Goal: Information Seeking & Learning: Learn about a topic

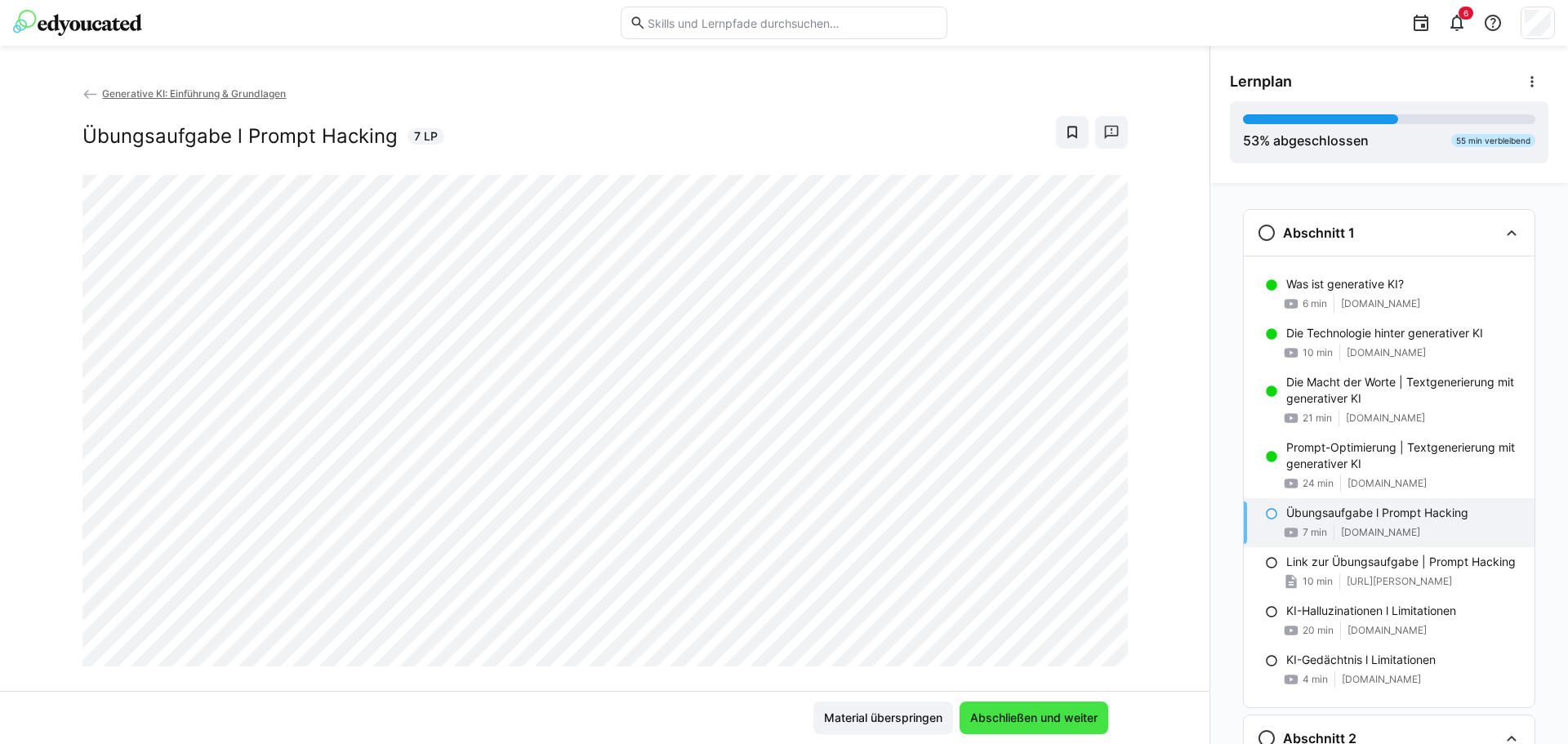
click at [1039, 715] on span "Abschließen und weiter" at bounding box center [1034, 718] width 132 height 16
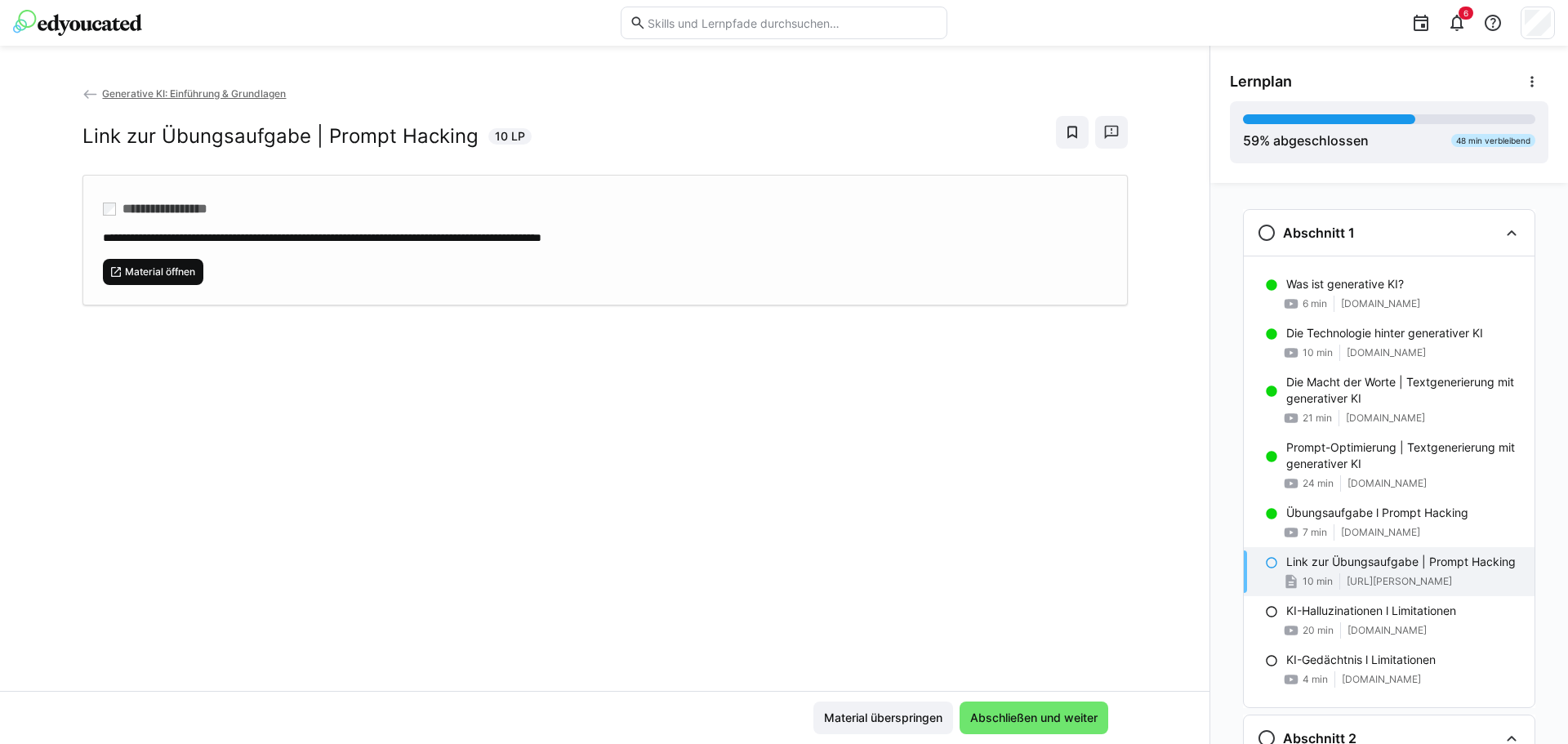
click at [150, 271] on span "Material öffnen" at bounding box center [160, 271] width 74 height 13
click at [1039, 717] on span "Abschließen und weiter" at bounding box center [1034, 718] width 132 height 16
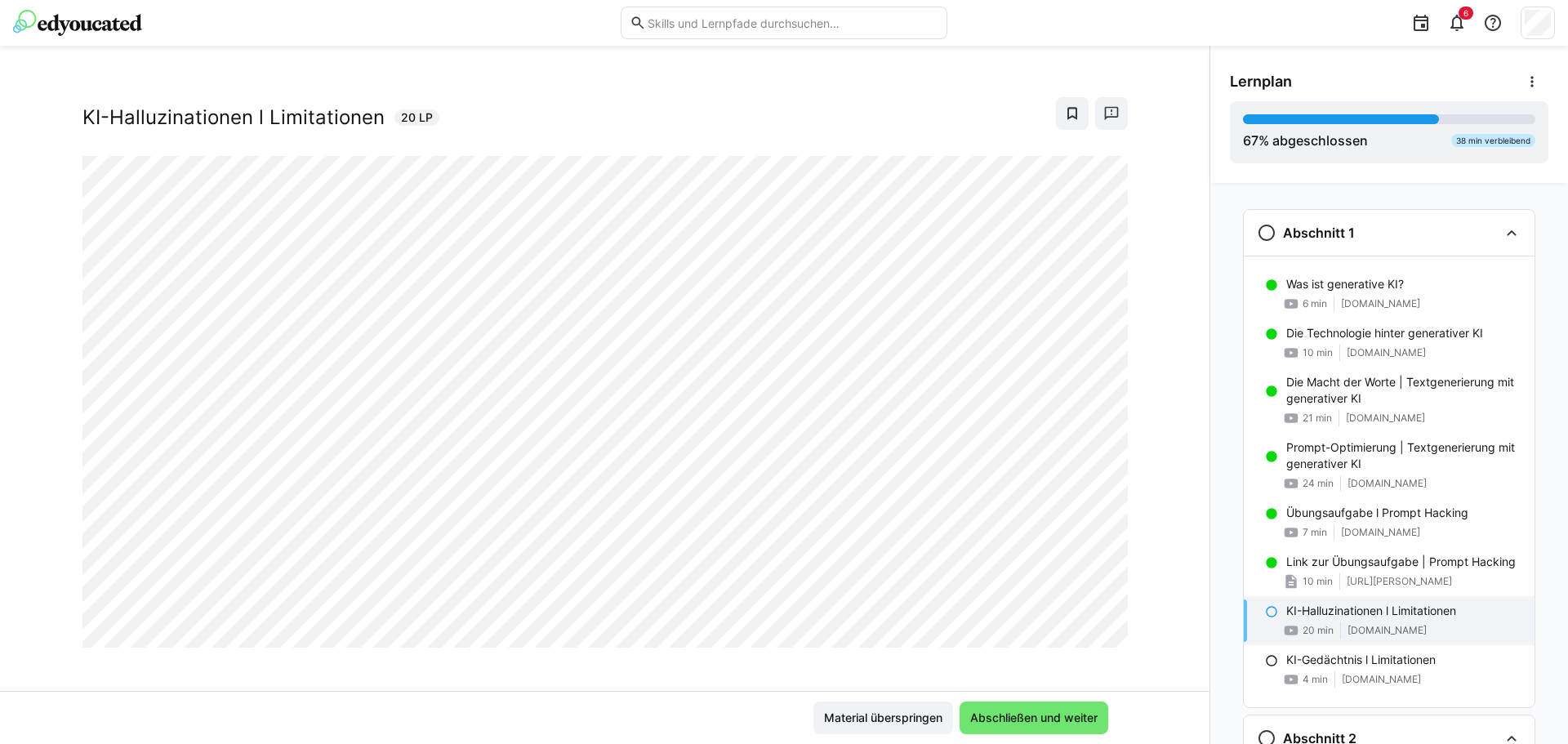
scroll to position [28, 0]
click at [1089, 623] on div at bounding box center [1108, 621] width 39 height 34
click at [1089, 624] on div at bounding box center [1108, 621] width 39 height 34
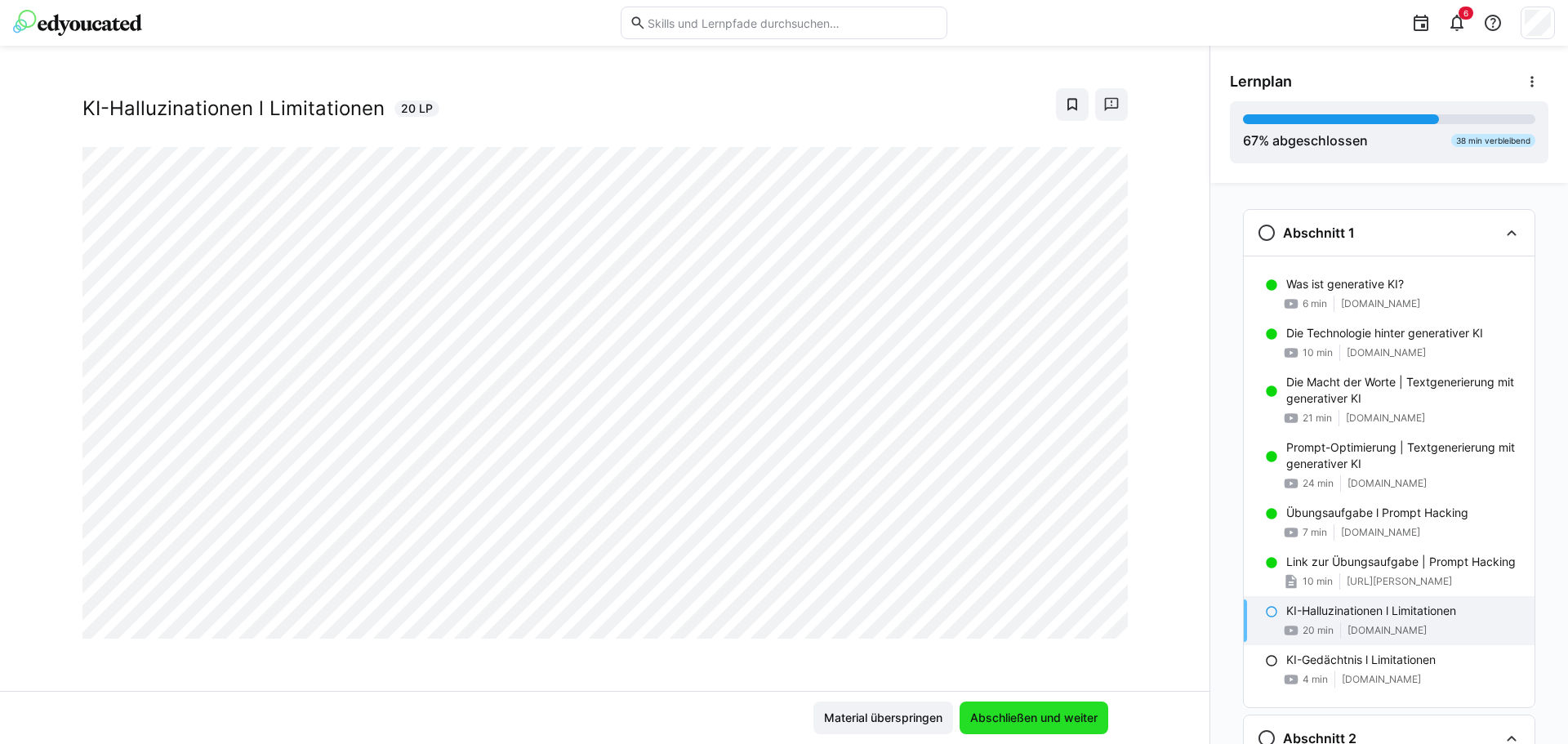
click at [1037, 720] on span "Abschließen und weiter" at bounding box center [1034, 718] width 132 height 16
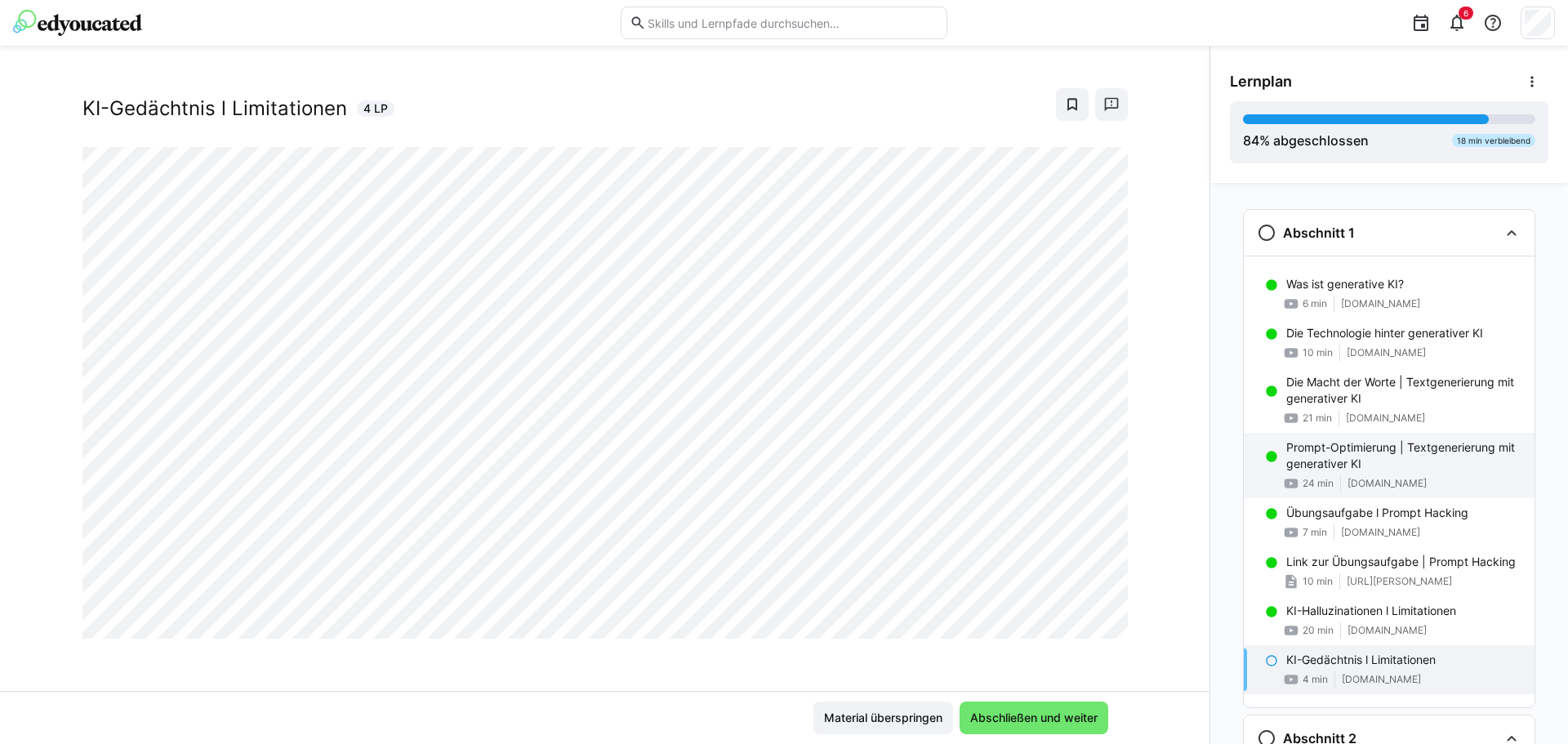
click at [1305, 464] on p "Prompt-Optimierung | Textgenerierung mit generativer KI" at bounding box center [1405, 456] width 235 height 33
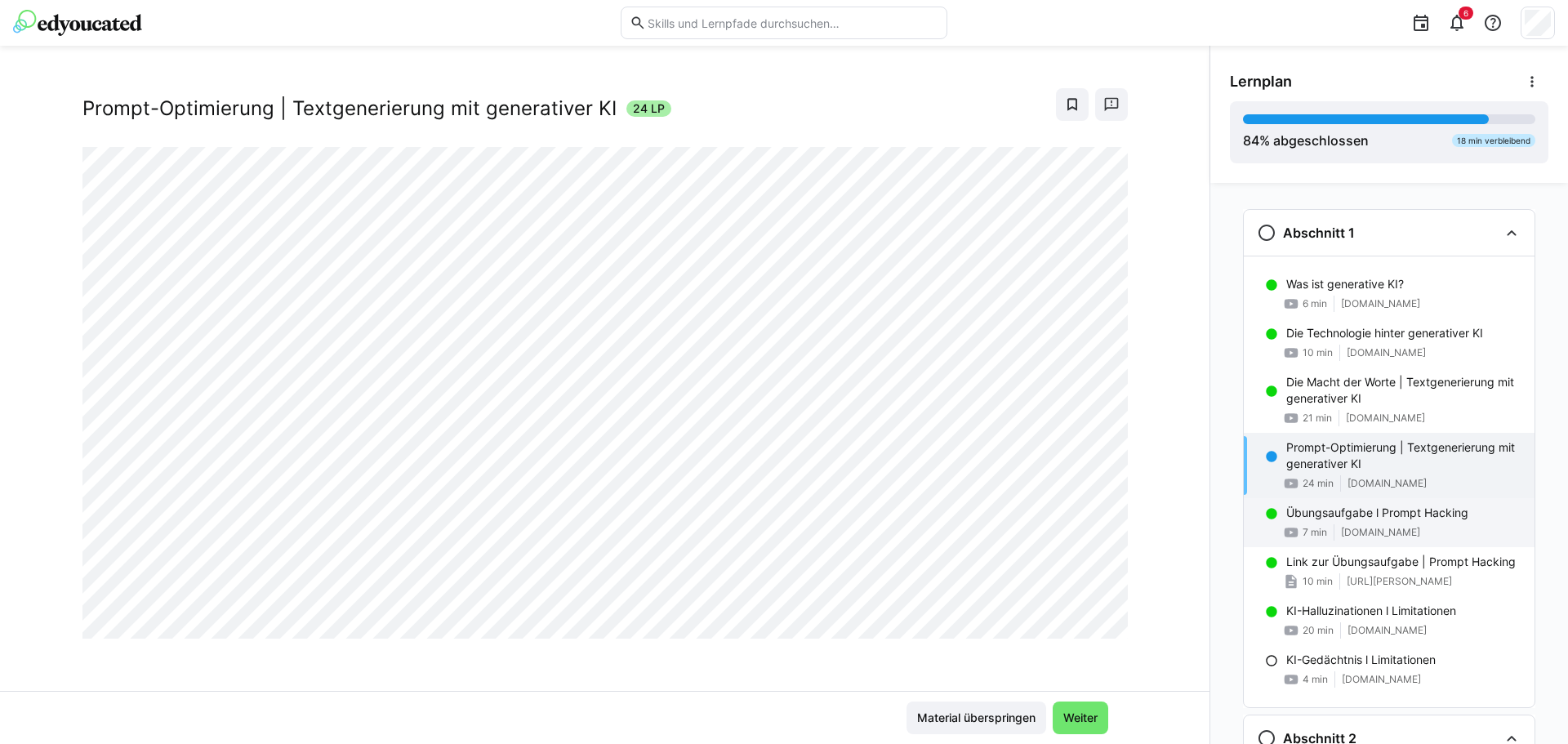
click at [1311, 529] on span "7 min" at bounding box center [1315, 532] width 25 height 13
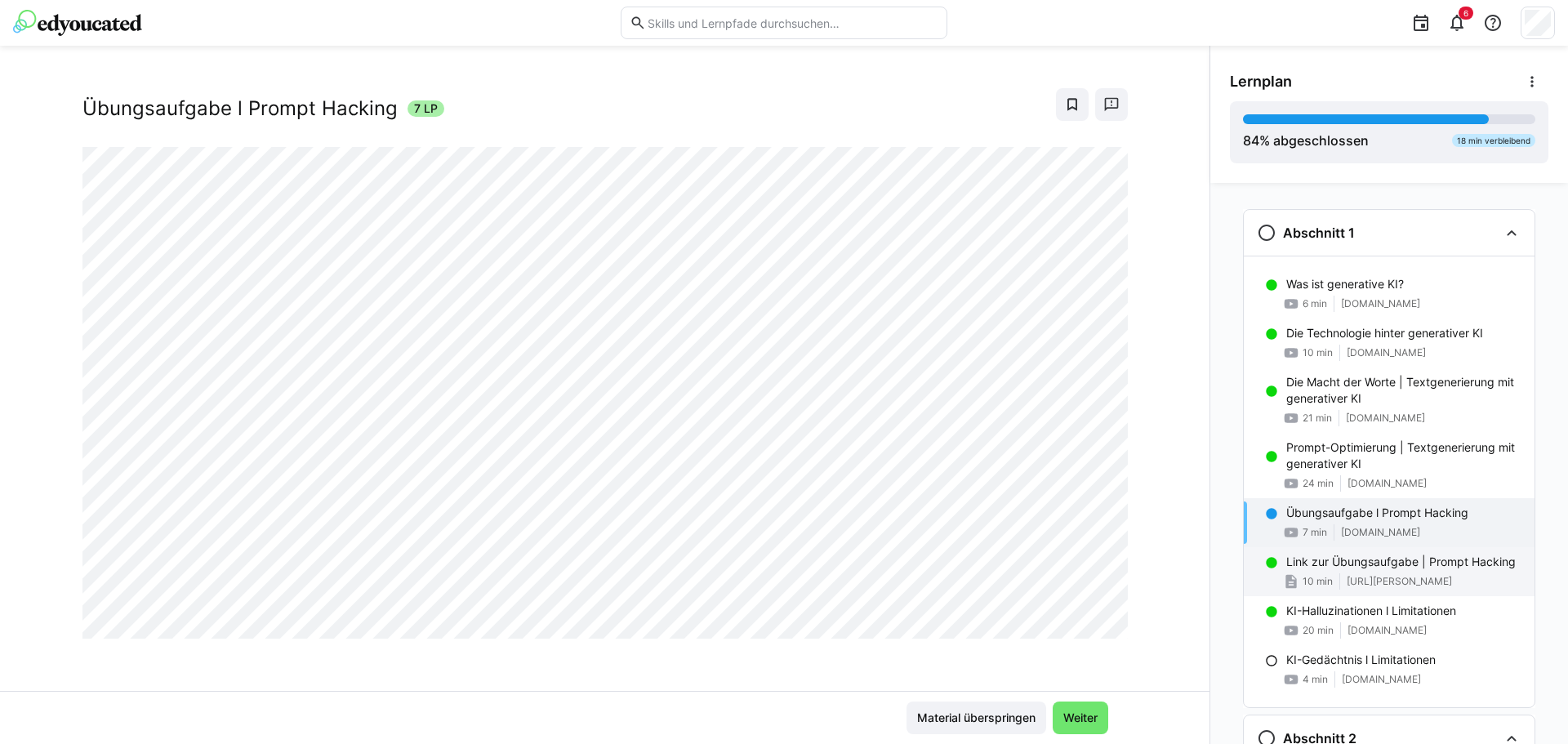
click at [1358, 569] on p "Link zur Übungsaufgabe | Prompt Hacking" at bounding box center [1401, 562] width 230 height 16
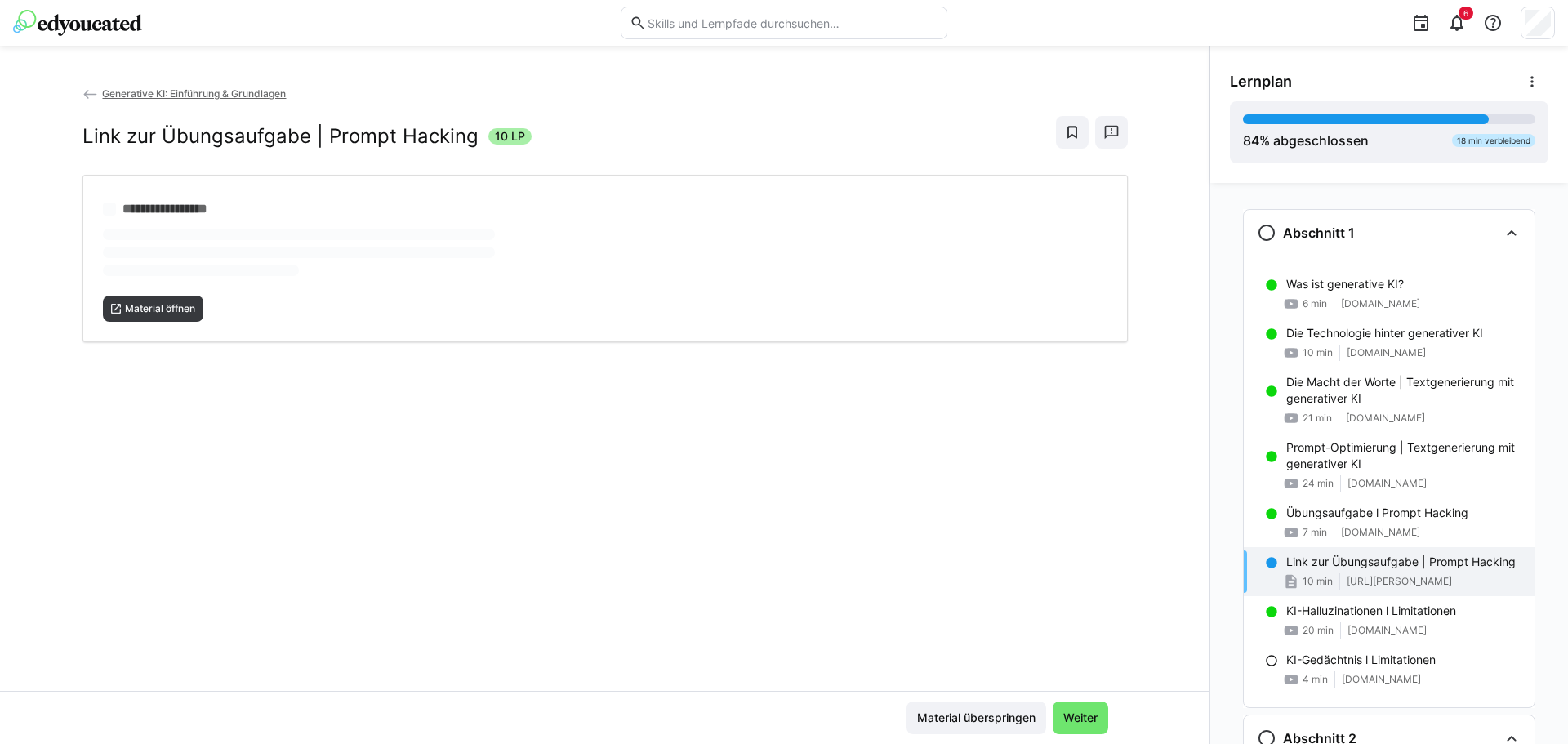
scroll to position [0, 0]
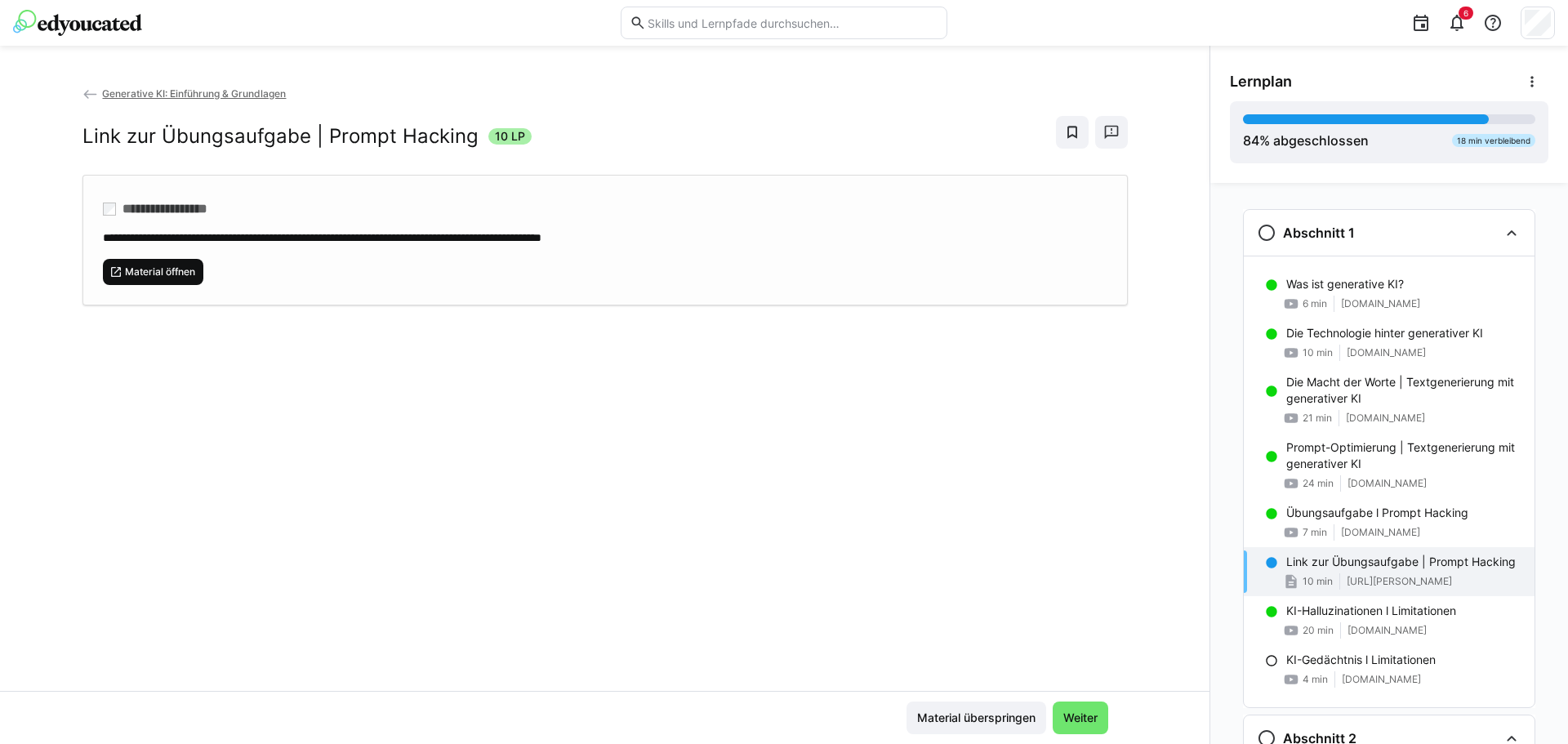
click at [153, 271] on span "Material öffnen" at bounding box center [160, 271] width 74 height 13
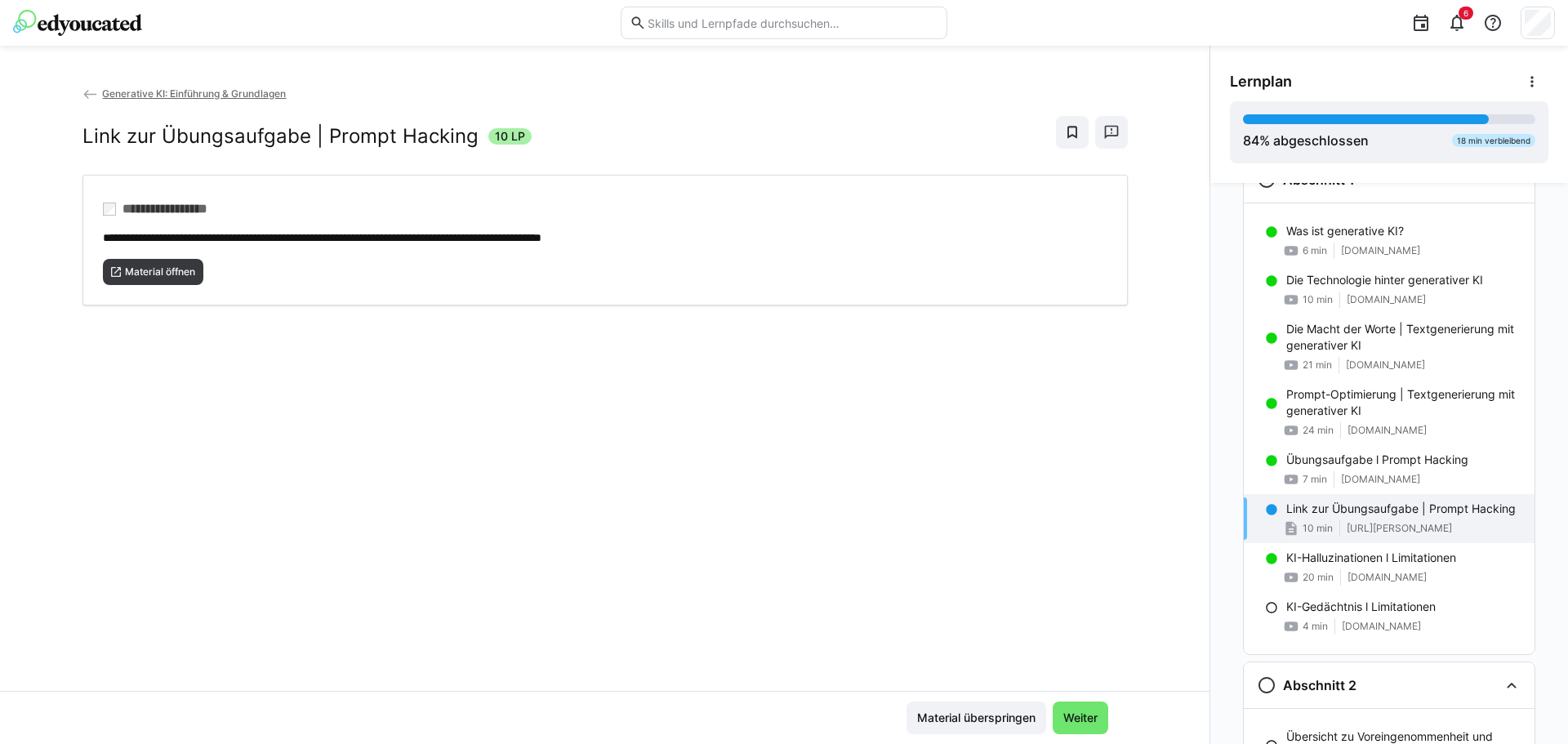
scroll to position [81, 0]
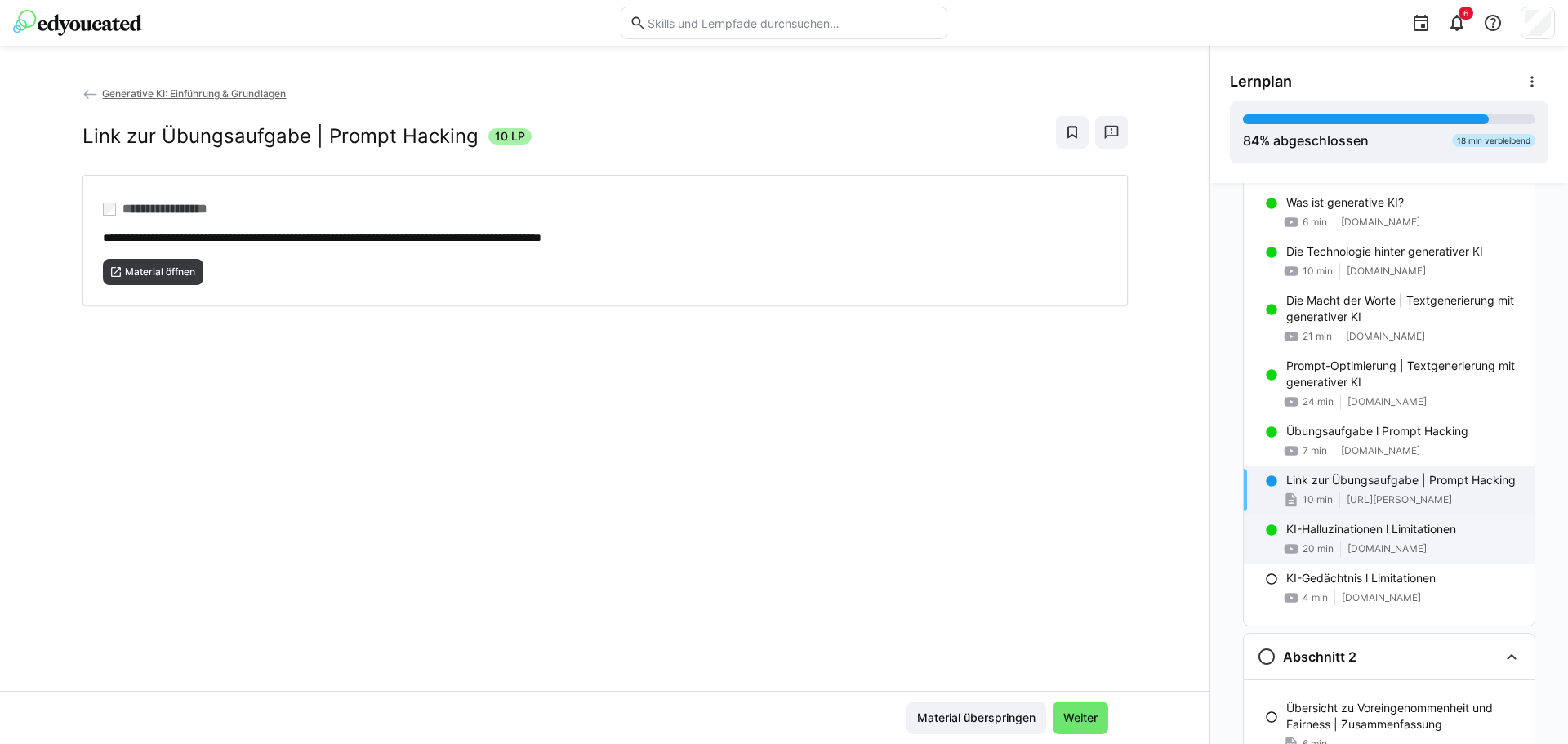
click at [1332, 543] on div "20 min [DOMAIN_NAME]" at bounding box center [1405, 548] width 235 height 16
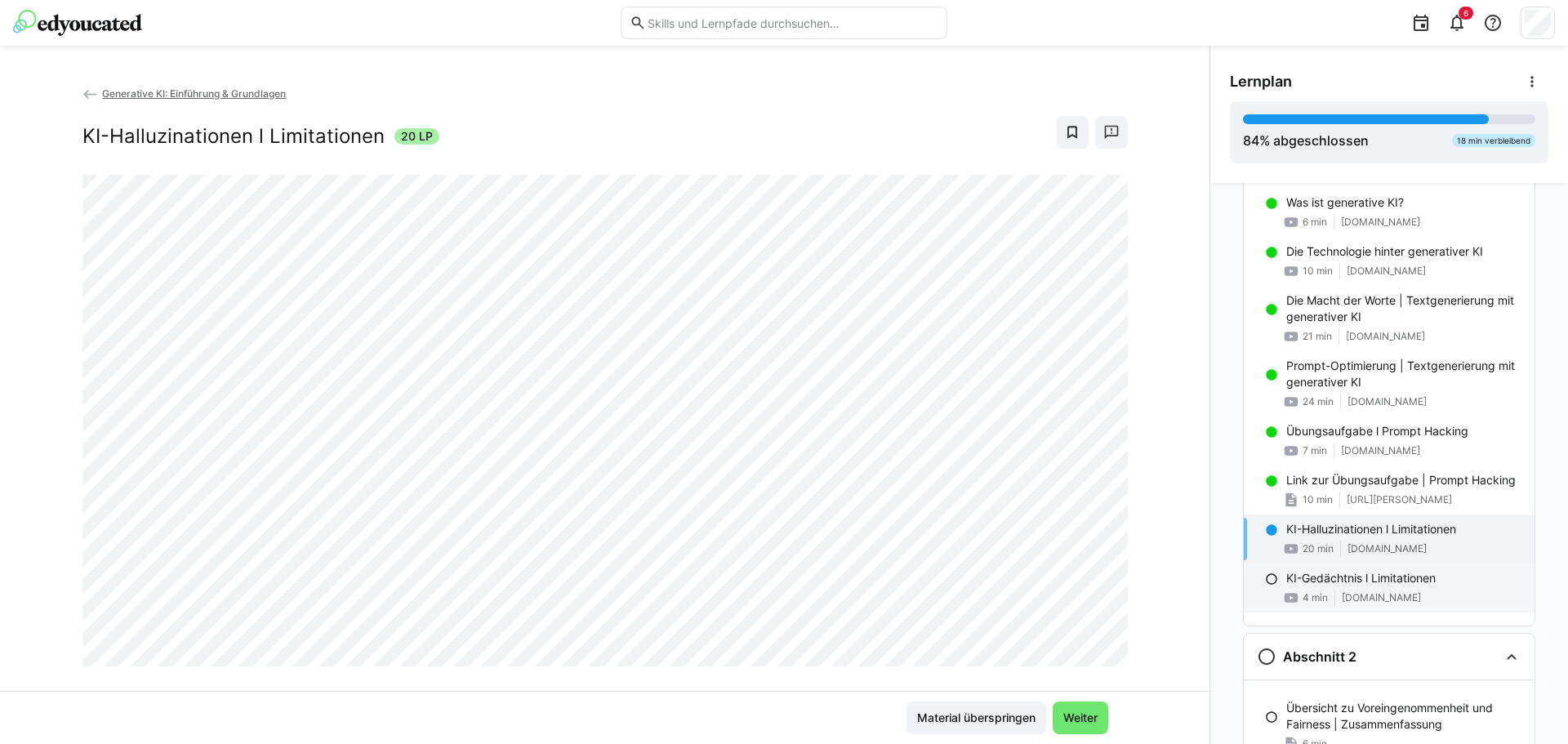
click at [1349, 583] on p "KI-Gedächtnis l Limitationen" at bounding box center [1361, 578] width 149 height 16
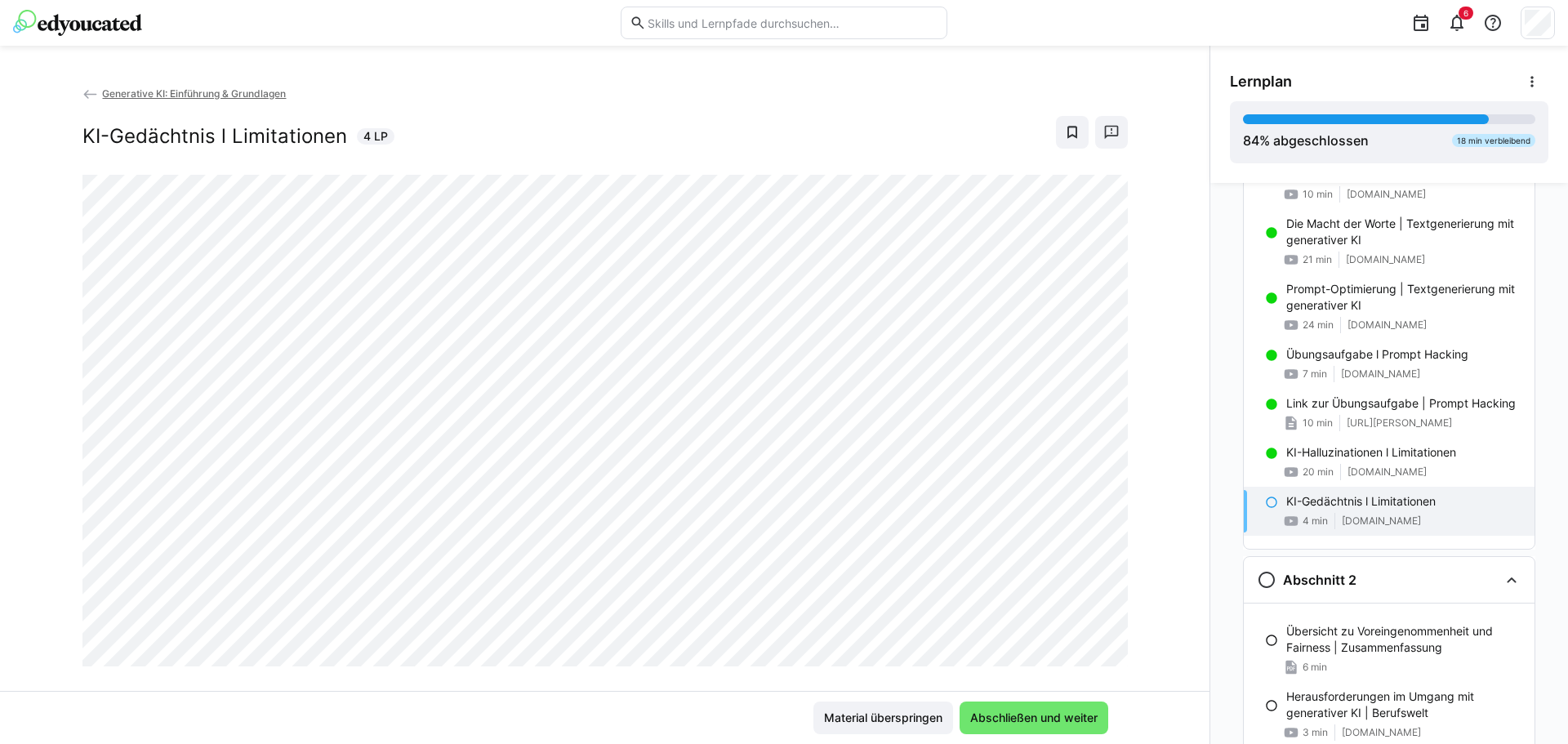
scroll to position [291, 0]
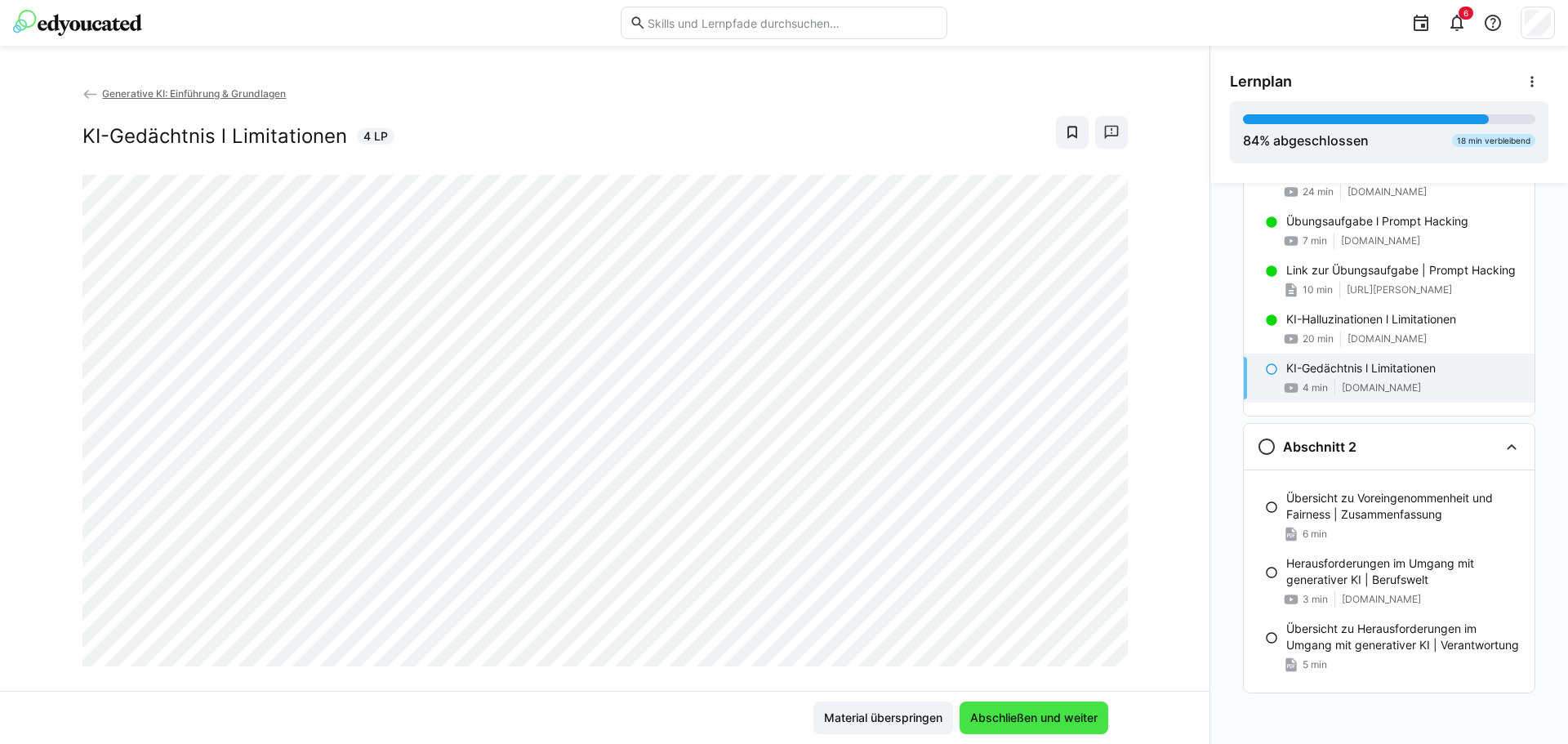
click at [1049, 719] on span "Abschließen und weiter" at bounding box center [1034, 718] width 132 height 16
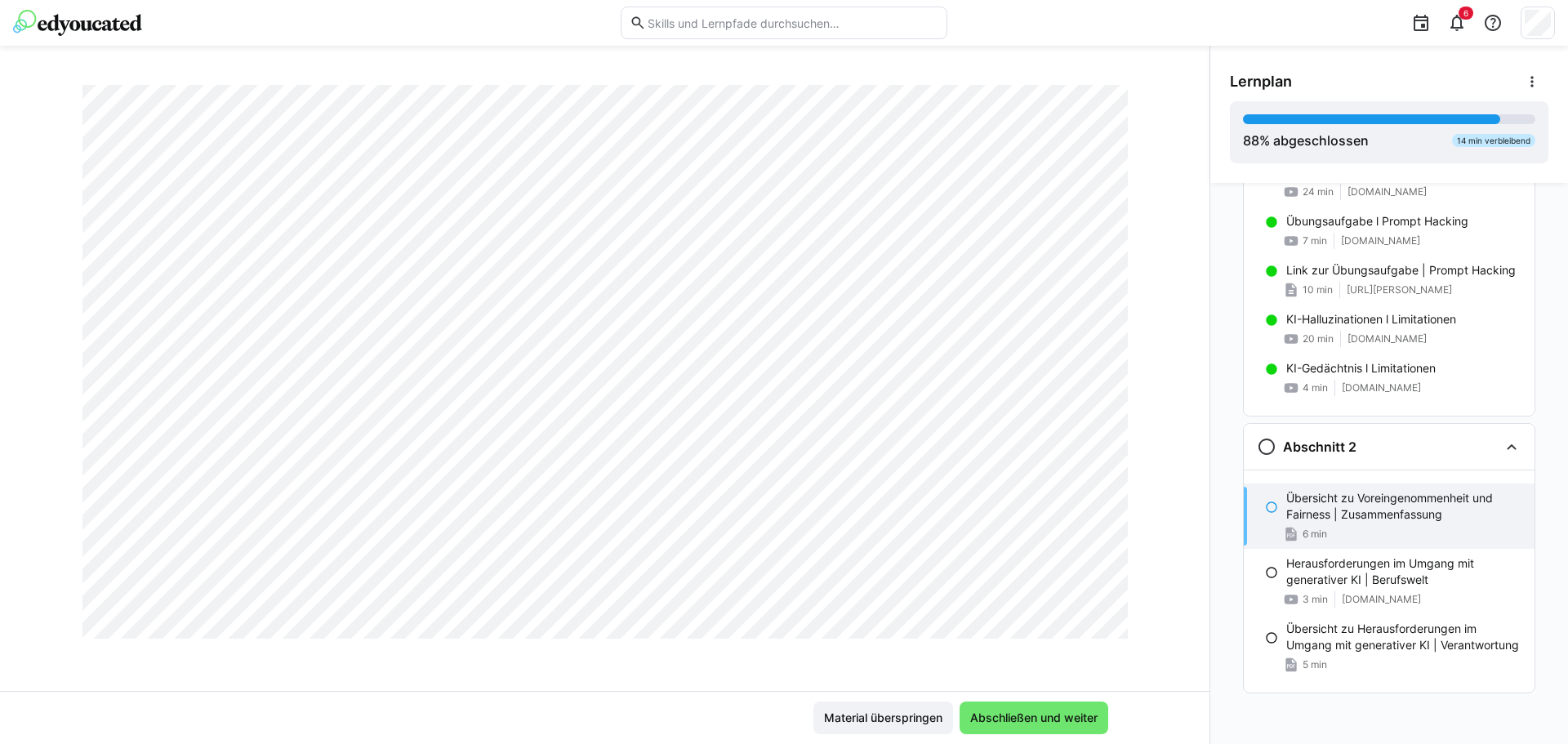
scroll to position [2457, 0]
click at [1020, 720] on span "Abschließen und weiter" at bounding box center [1034, 718] width 132 height 16
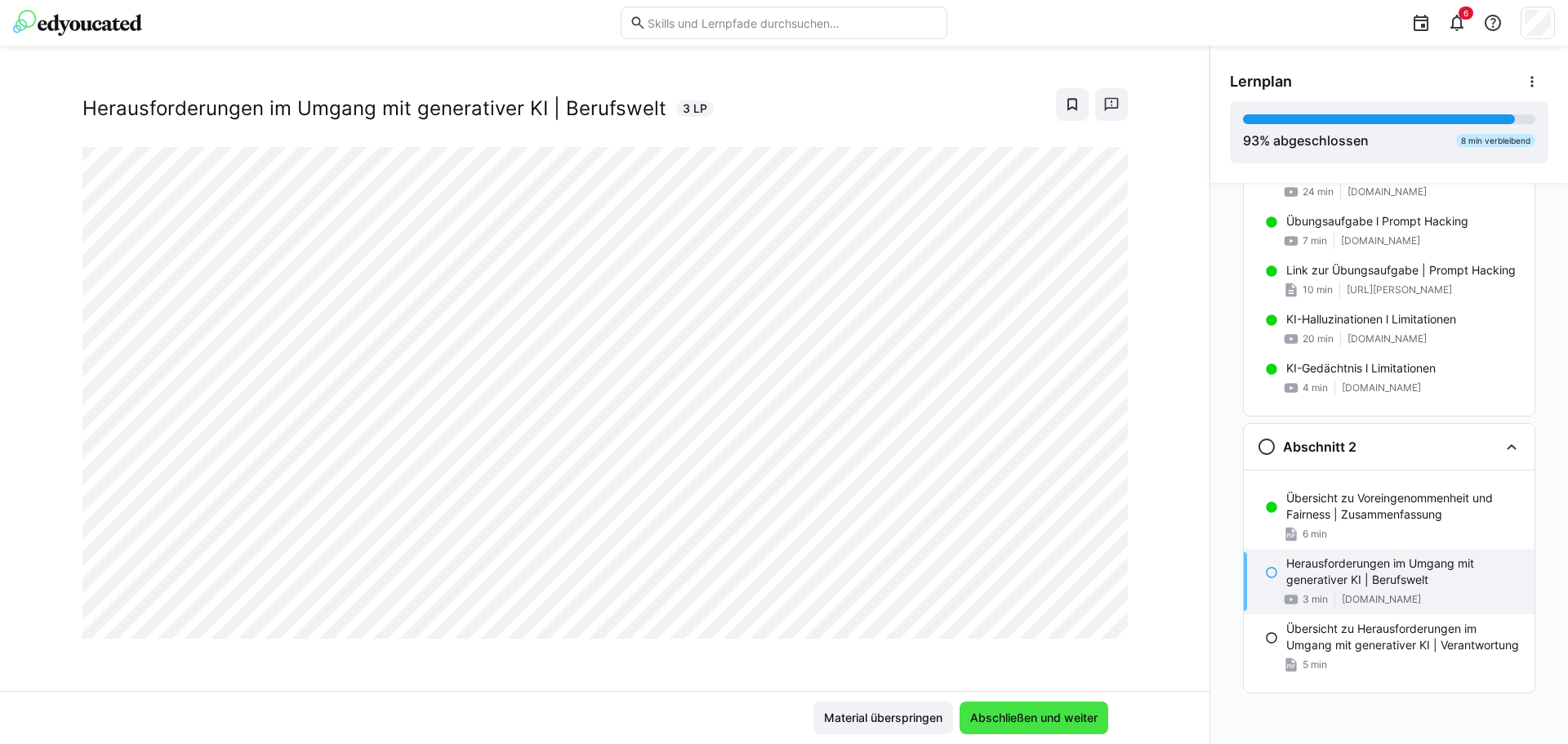
click at [1061, 713] on span "Abschließen und weiter" at bounding box center [1034, 718] width 132 height 16
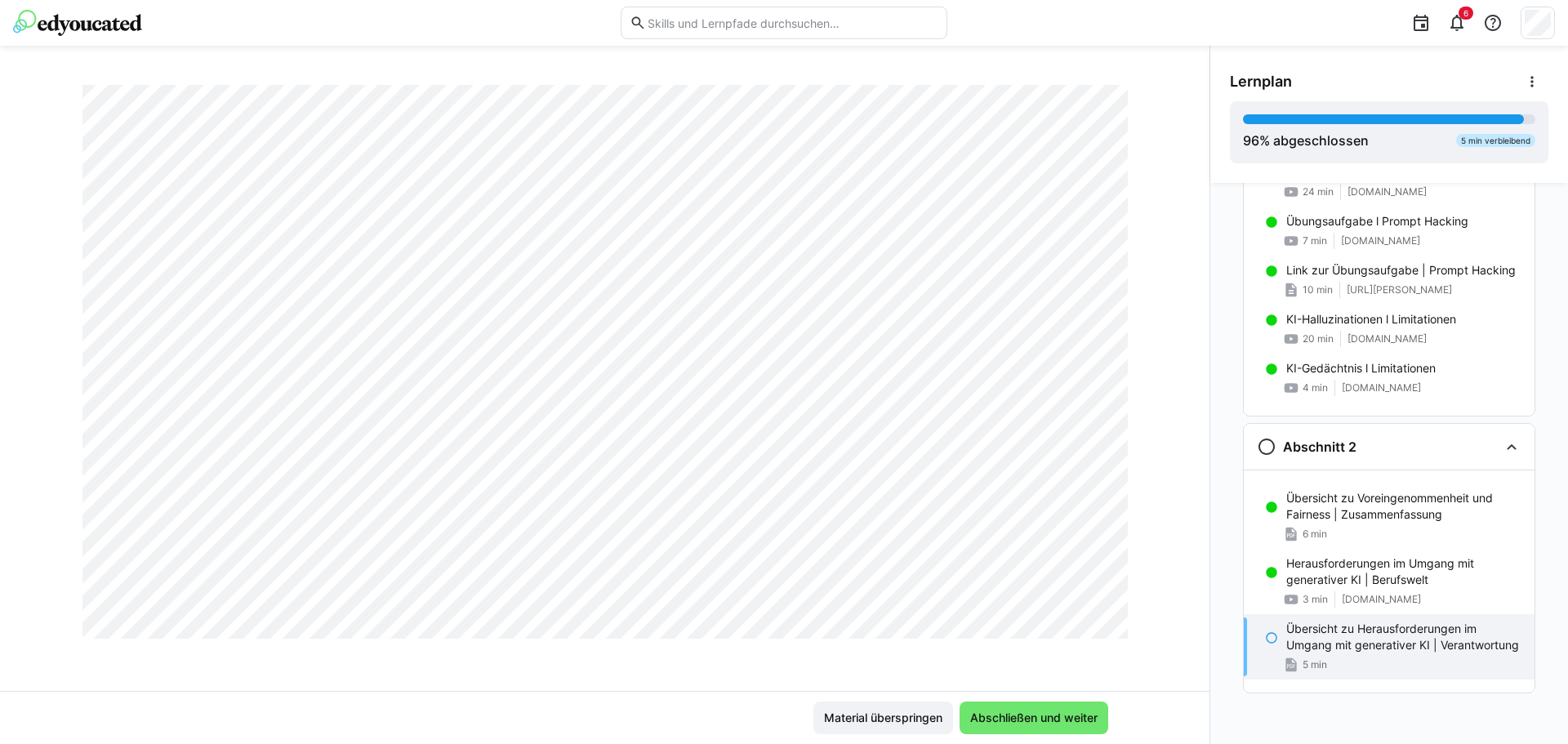
scroll to position [1797, 0]
click at [1050, 717] on span "Abschließen und weiter" at bounding box center [1034, 718] width 132 height 16
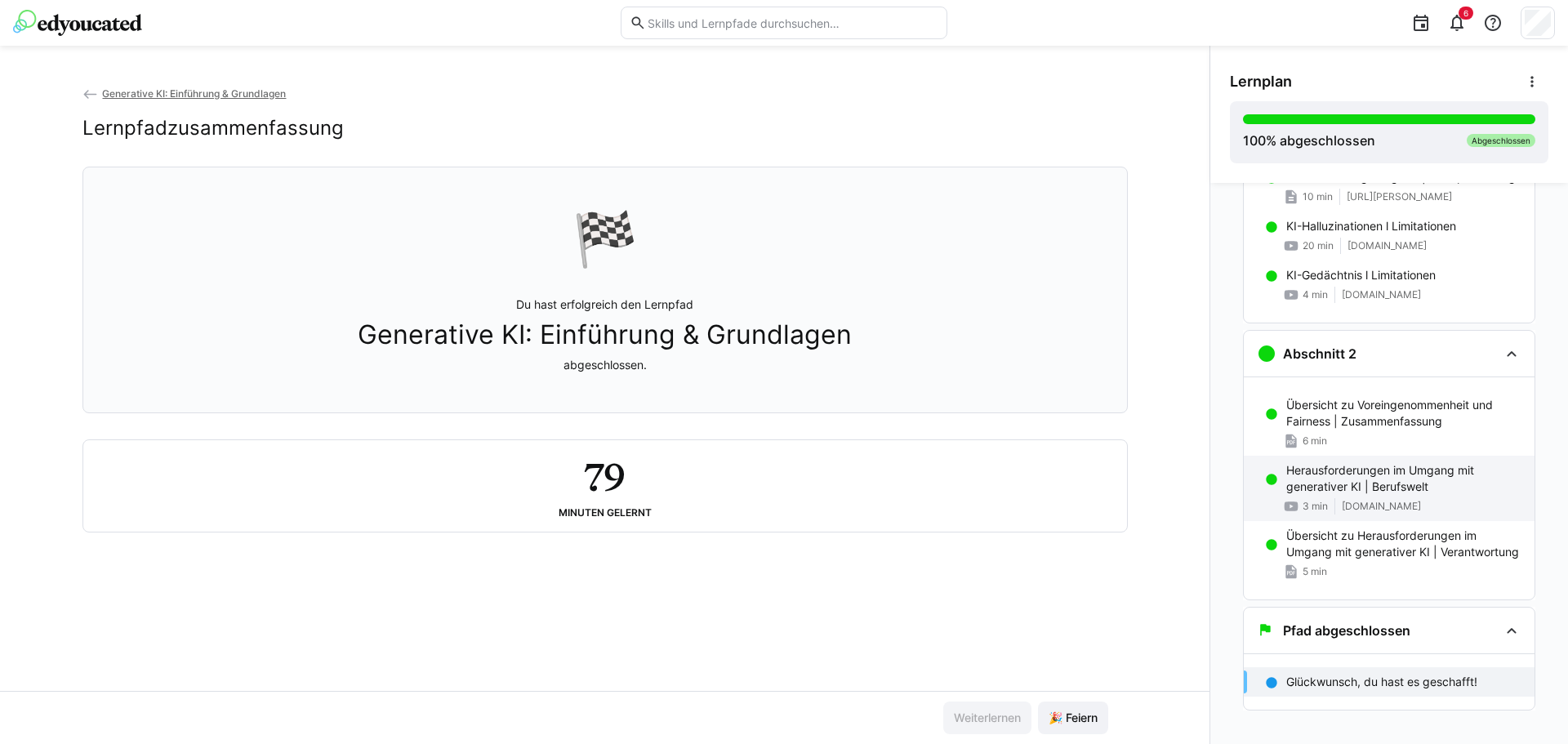
scroll to position [402, 0]
